Goal: Check status

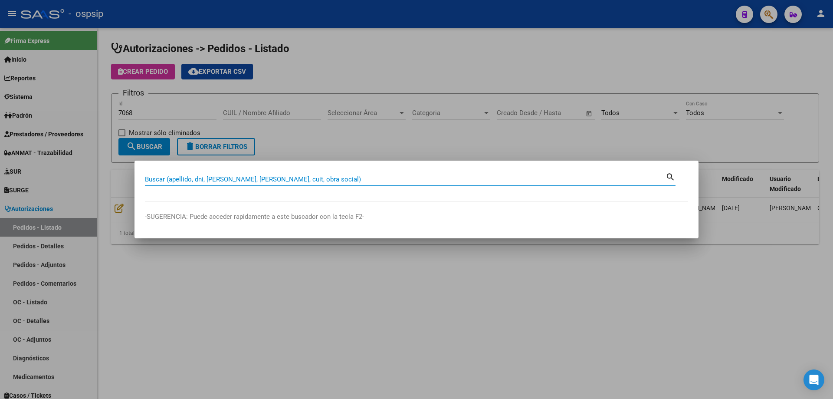
click at [209, 312] on div at bounding box center [416, 199] width 833 height 399
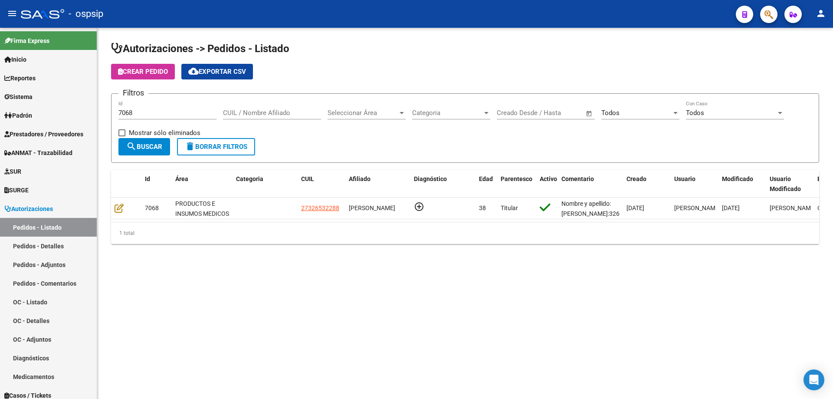
click at [145, 105] on div "7068 Id" at bounding box center [167, 110] width 98 height 19
click at [143, 115] on input "7068" at bounding box center [167, 113] width 98 height 8
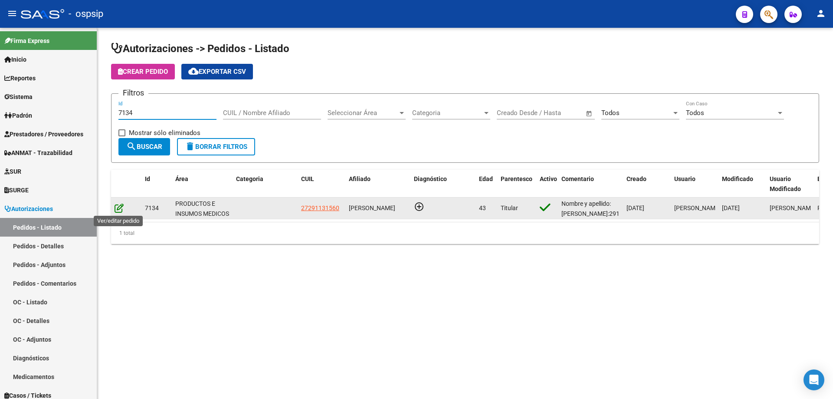
type input "7134"
click at [118, 207] on icon at bounding box center [118, 208] width 9 height 10
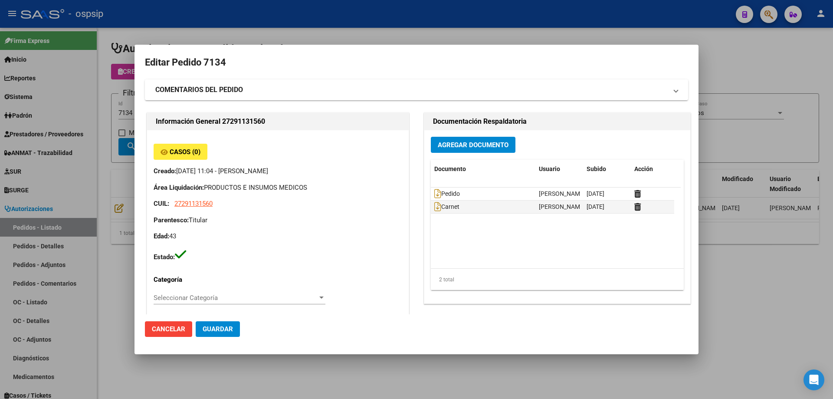
type input "[GEOGRAPHIC_DATA], VENADO TUERTO, [PERSON_NAME] 245"
click at [435, 195] on icon at bounding box center [437, 194] width 7 height 10
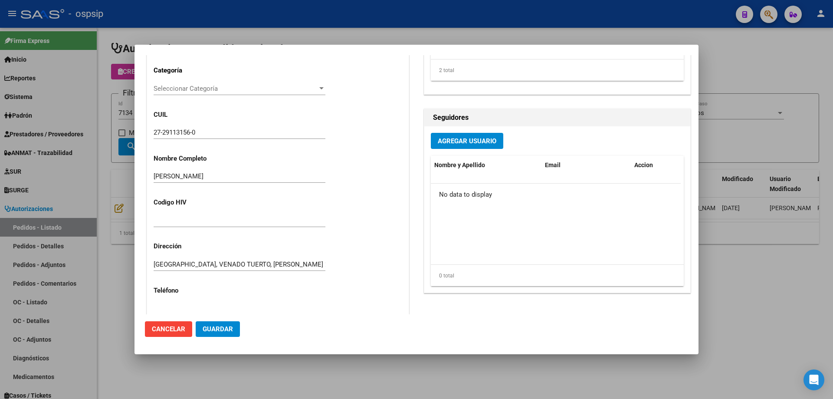
scroll to position [86, 0]
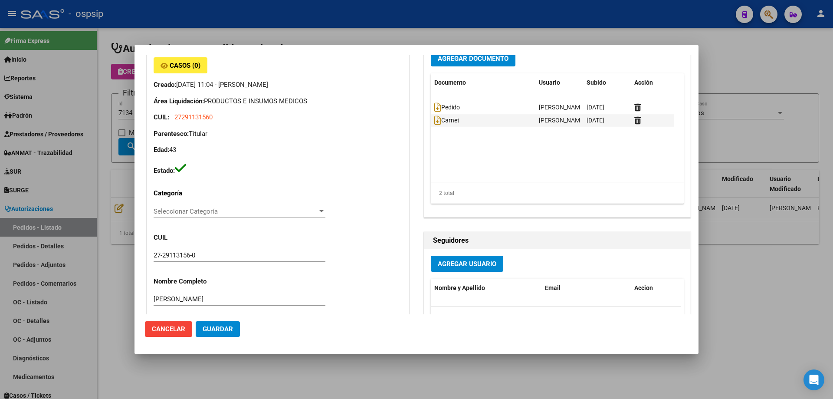
click at [296, 39] on div at bounding box center [416, 199] width 833 height 399
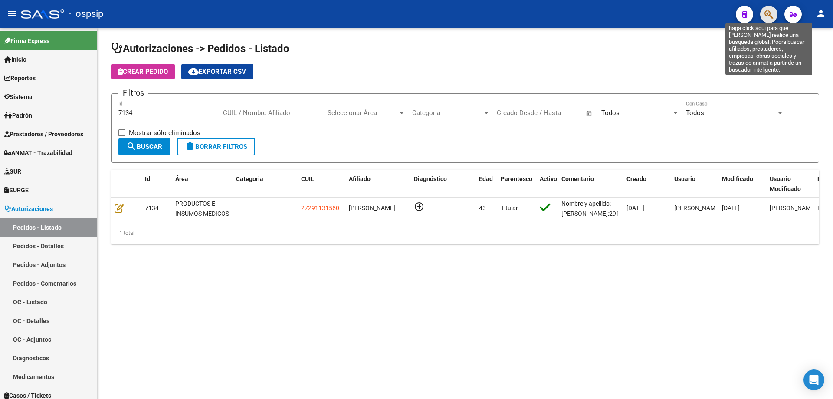
click at [769, 13] on icon "button" at bounding box center [768, 15] width 9 height 10
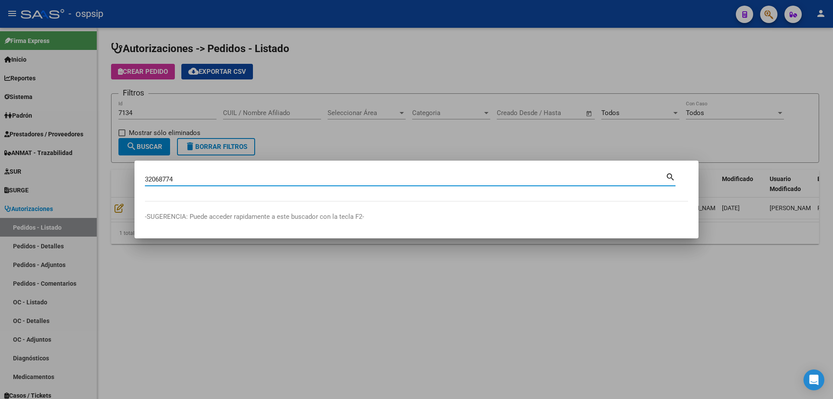
type input "32068774"
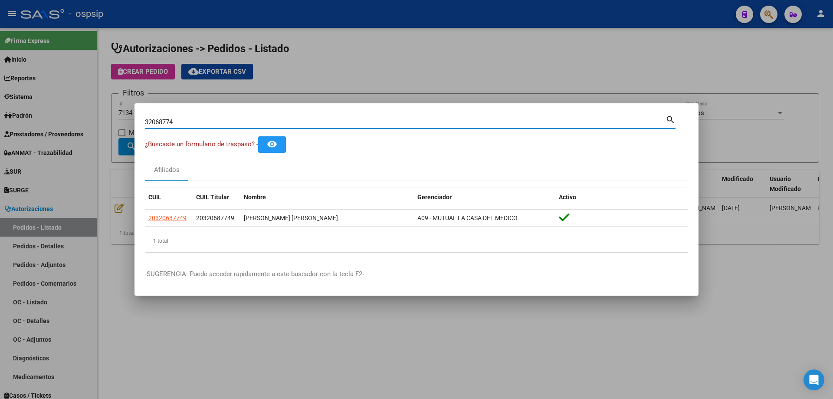
click at [388, 64] on div at bounding box center [416, 199] width 833 height 399
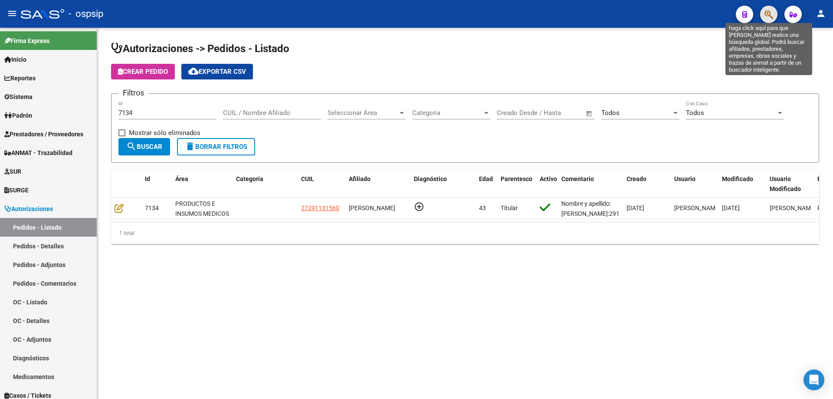
click at [769, 12] on icon "button" at bounding box center [768, 15] width 9 height 10
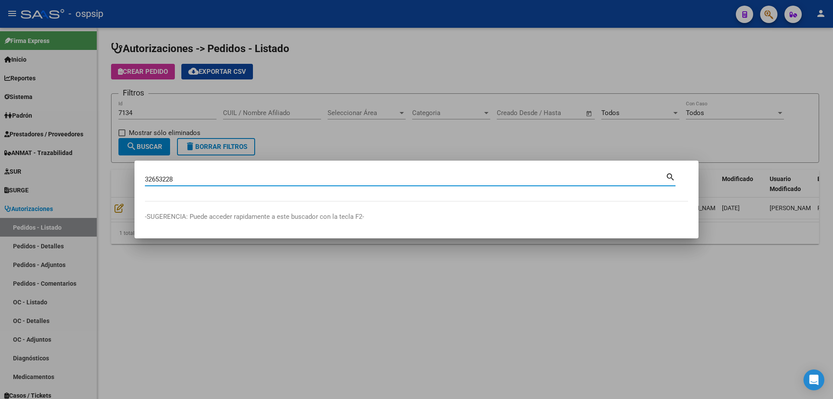
type input "32653228"
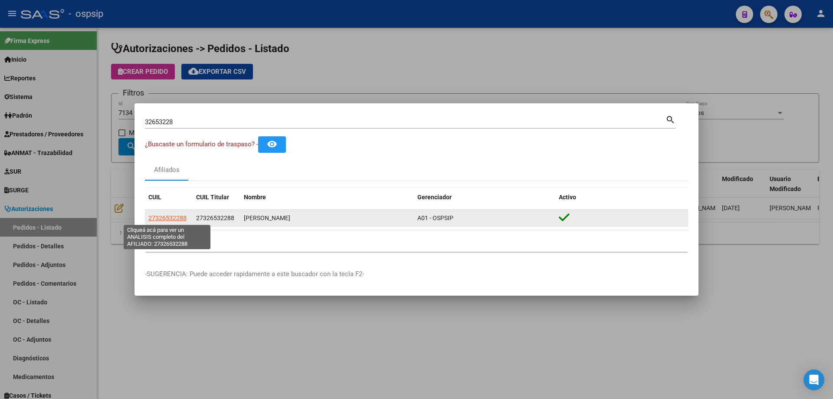
click at [174, 214] on span "27326532288" at bounding box center [167, 217] width 38 height 7
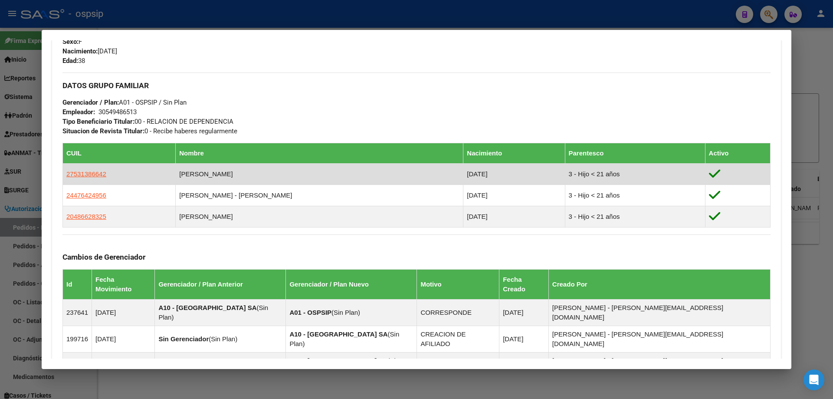
scroll to position [363, 0]
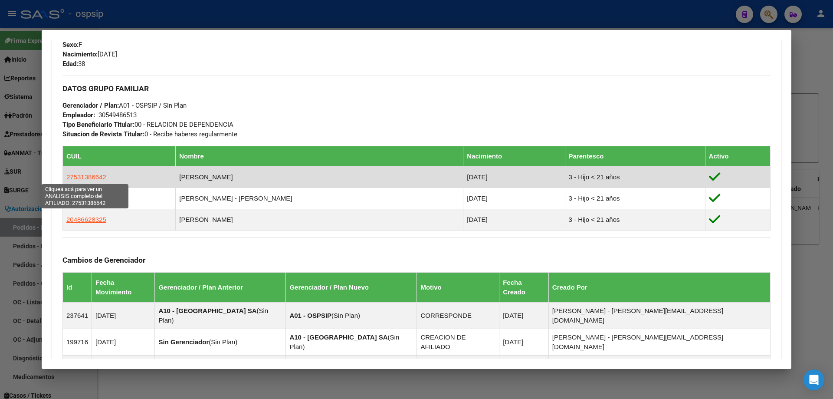
click at [91, 174] on span "27531386642" at bounding box center [86, 176] width 40 height 7
type textarea "27531386642"
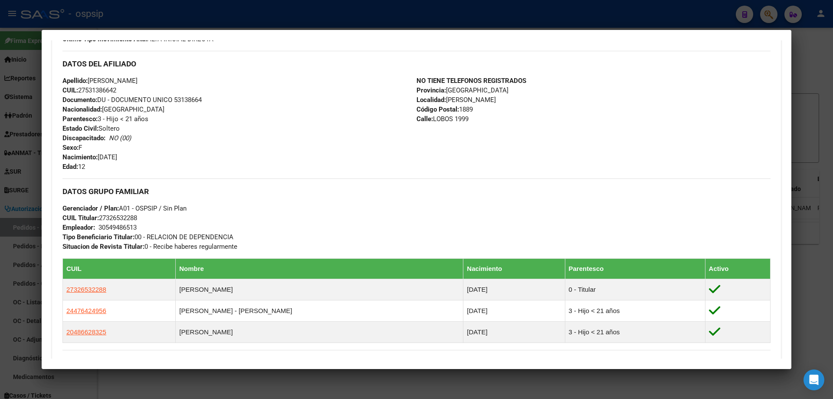
scroll to position [260, 0]
